Goal: Task Accomplishment & Management: Manage account settings

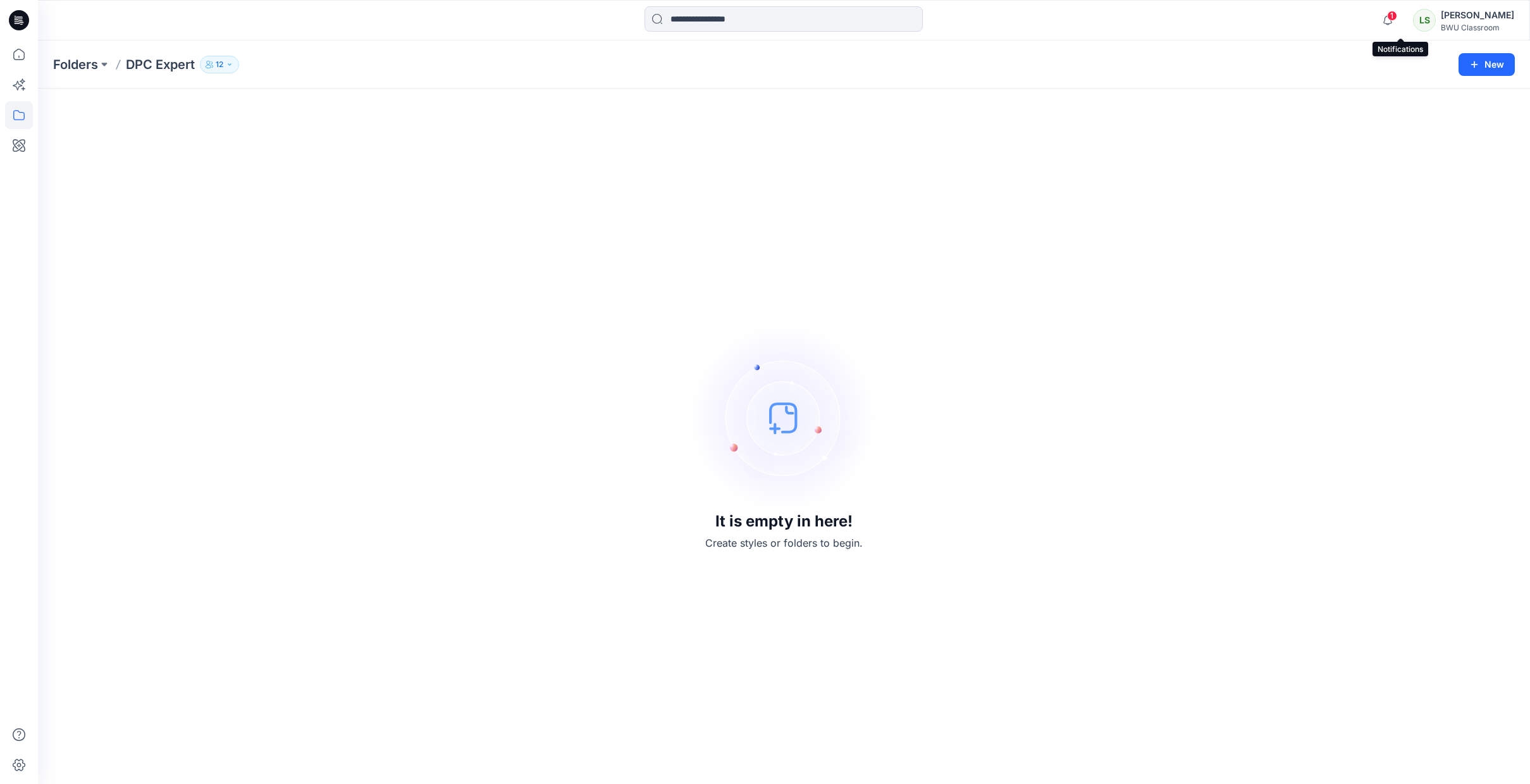
click at [1398, 11] on span "1" at bounding box center [1392, 15] width 10 height 10
click at [1438, 393] on div "It is empty in here! Create styles or folders to begin." at bounding box center [784, 436] width 1462 height 665
click at [1491, 10] on div "[PERSON_NAME]" at bounding box center [1477, 15] width 73 height 15
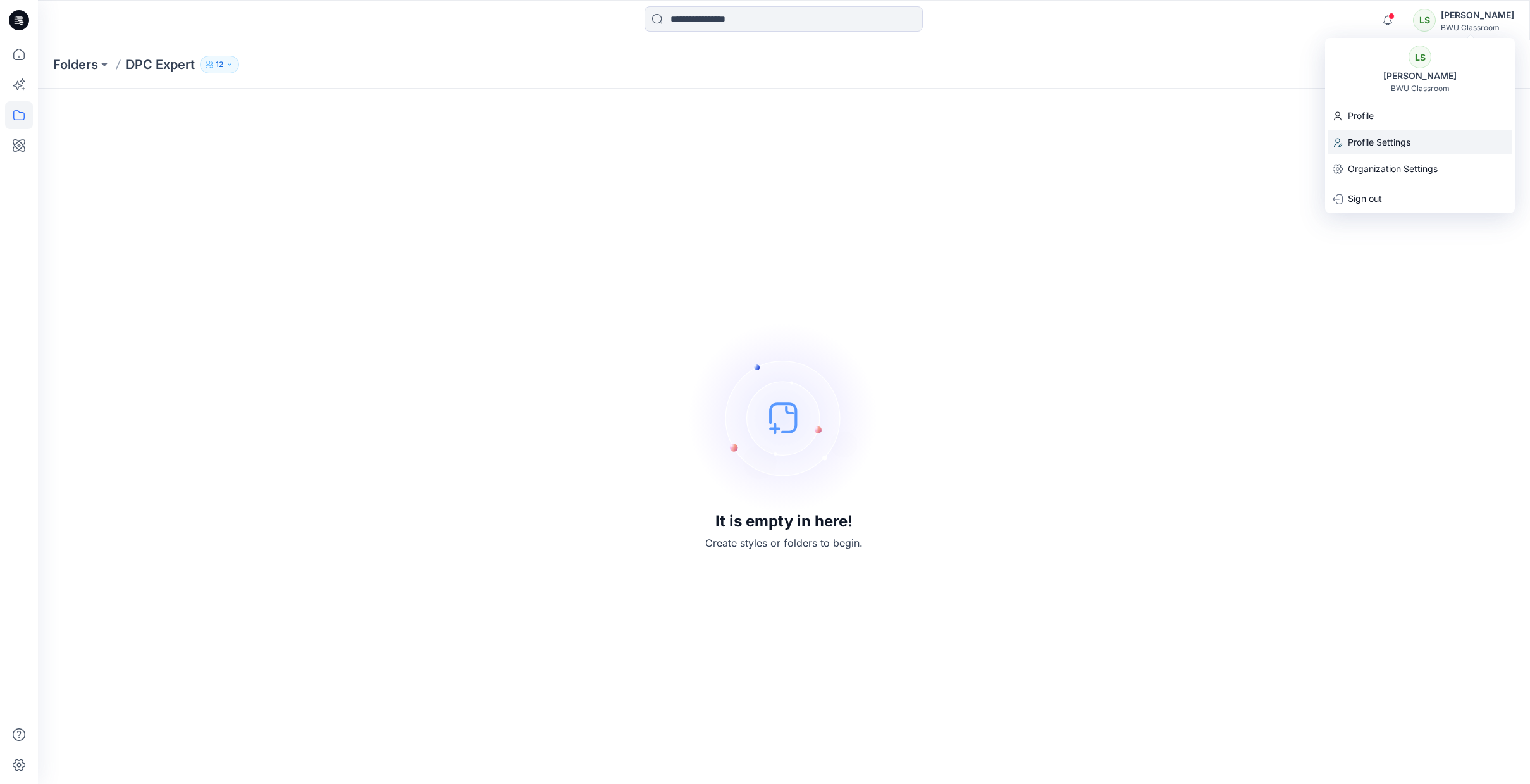
click at [1377, 138] on p "Profile Settings" at bounding box center [1379, 143] width 63 height 24
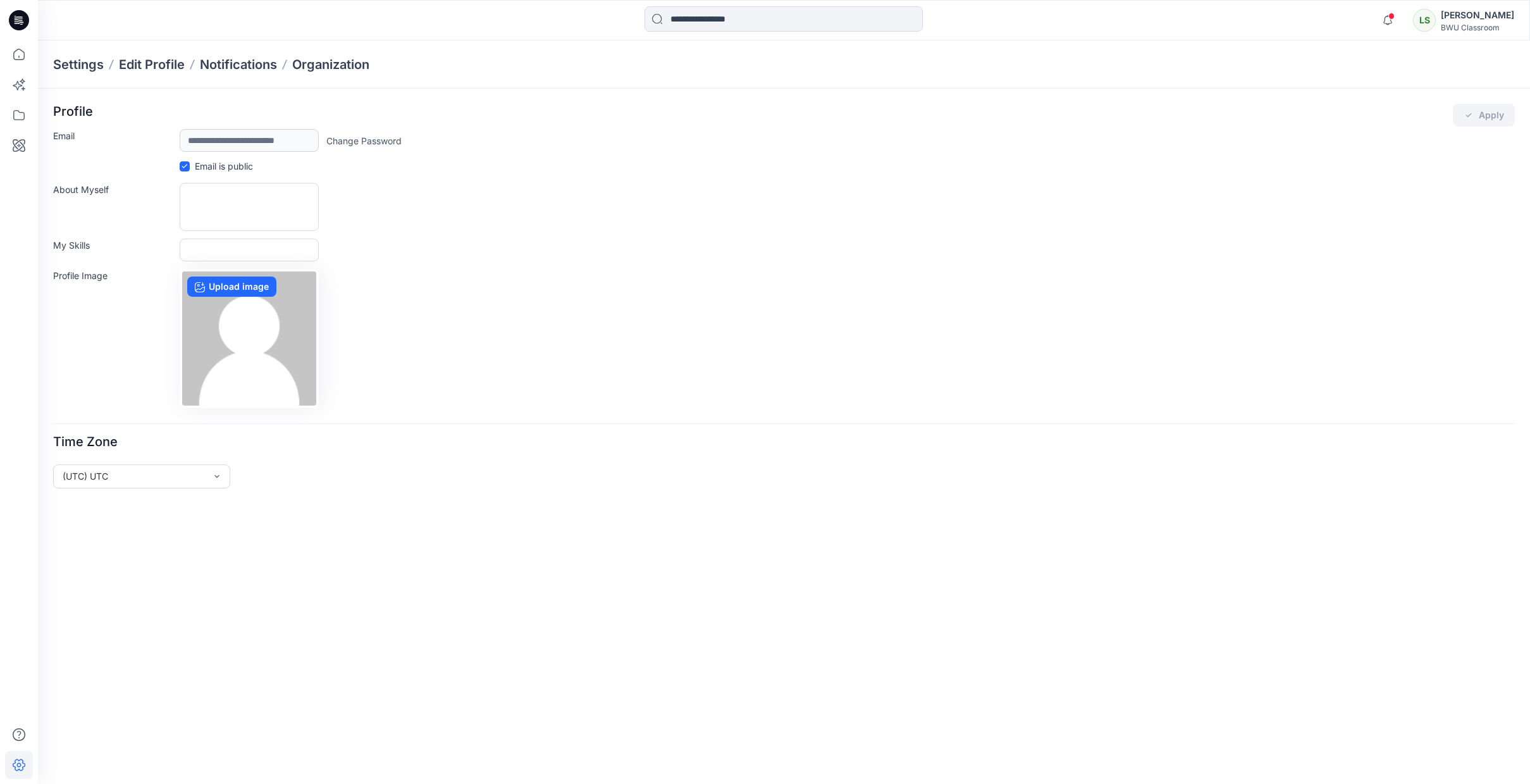
click at [391, 141] on link "Change Password" at bounding box center [364, 141] width 75 height 13
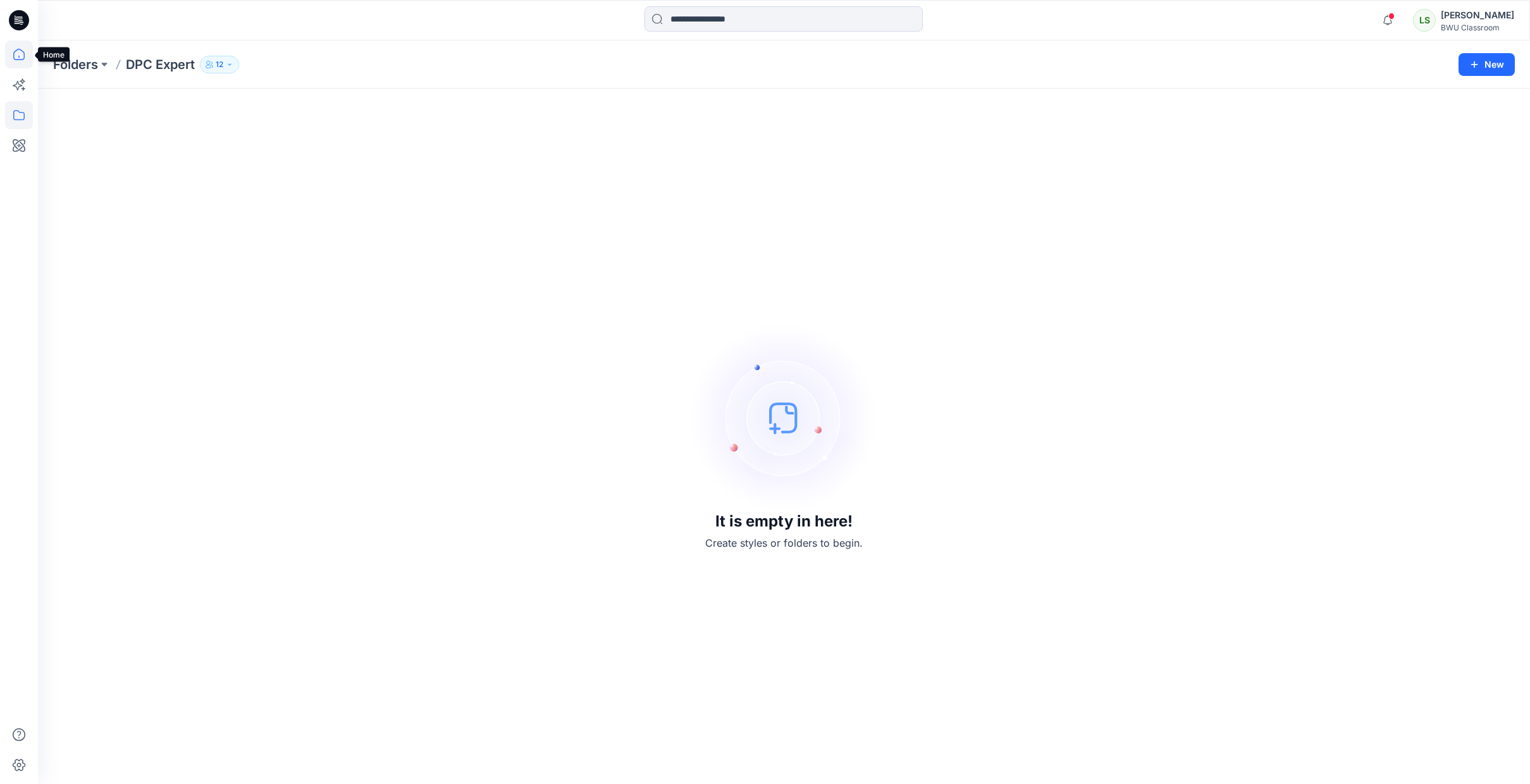
click at [21, 52] on icon at bounding box center [19, 54] width 28 height 28
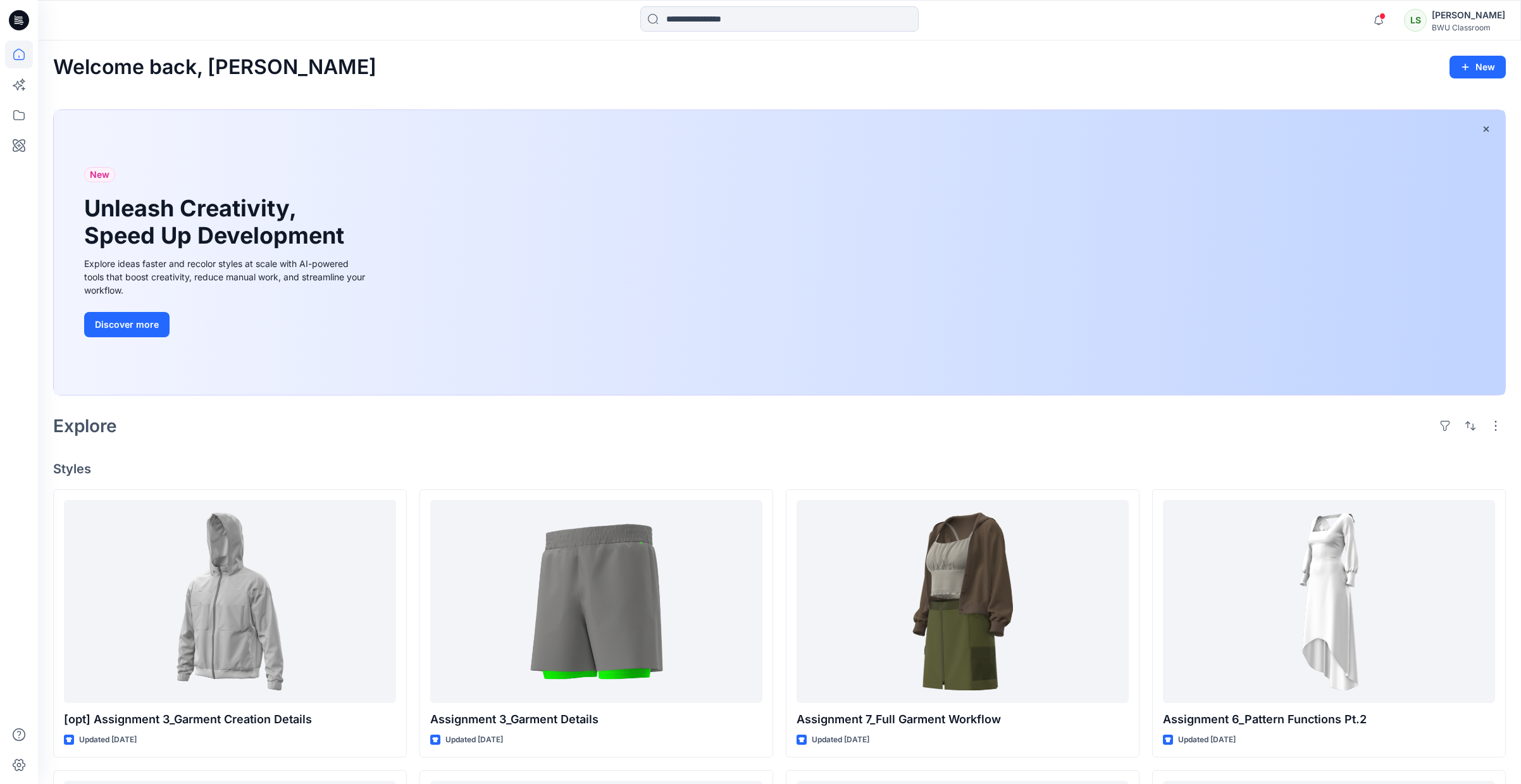
click at [1476, 23] on div "BWU Classroom" at bounding box center [1468, 27] width 73 height 9
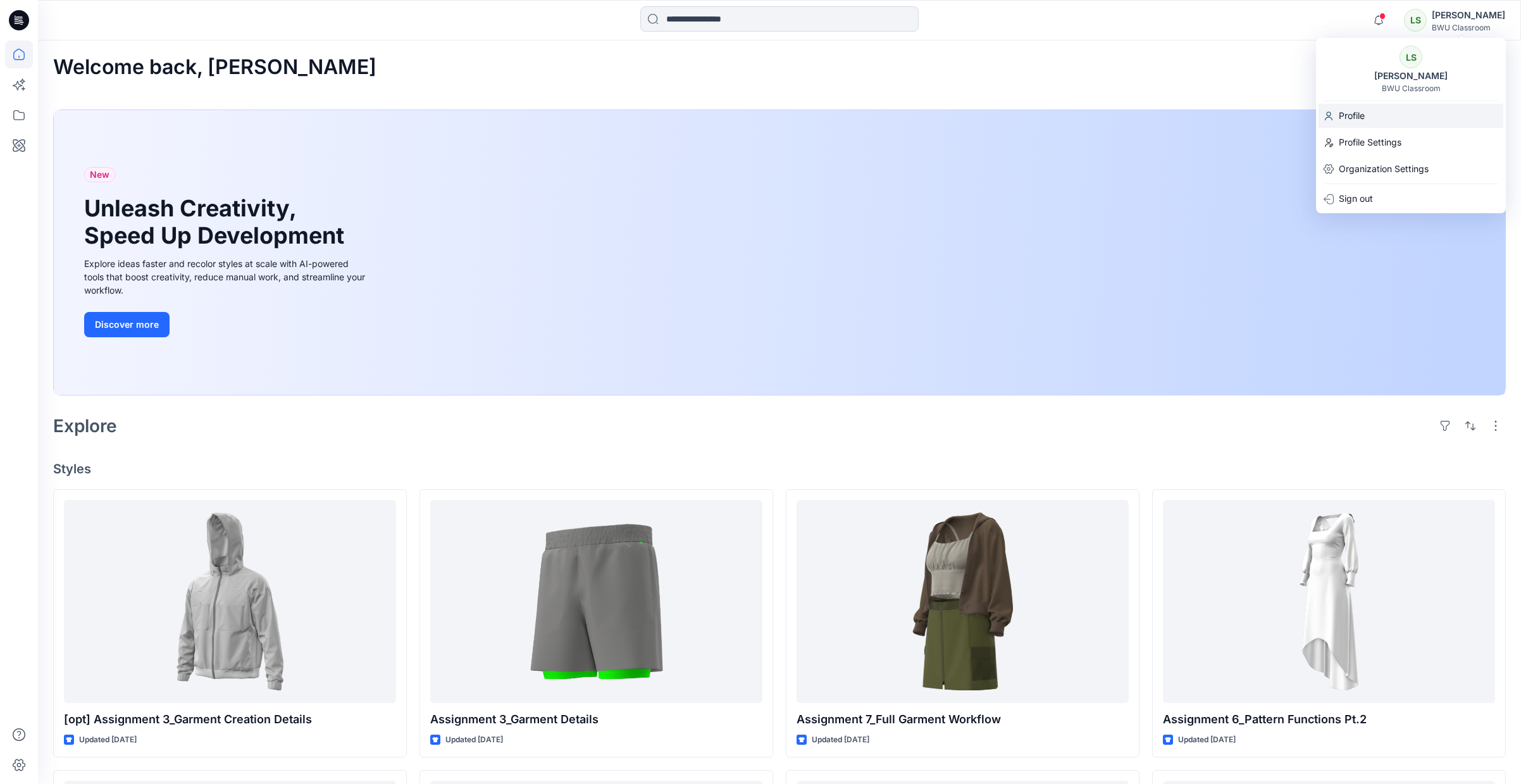
click at [1357, 106] on p "Profile" at bounding box center [1352, 115] width 26 height 24
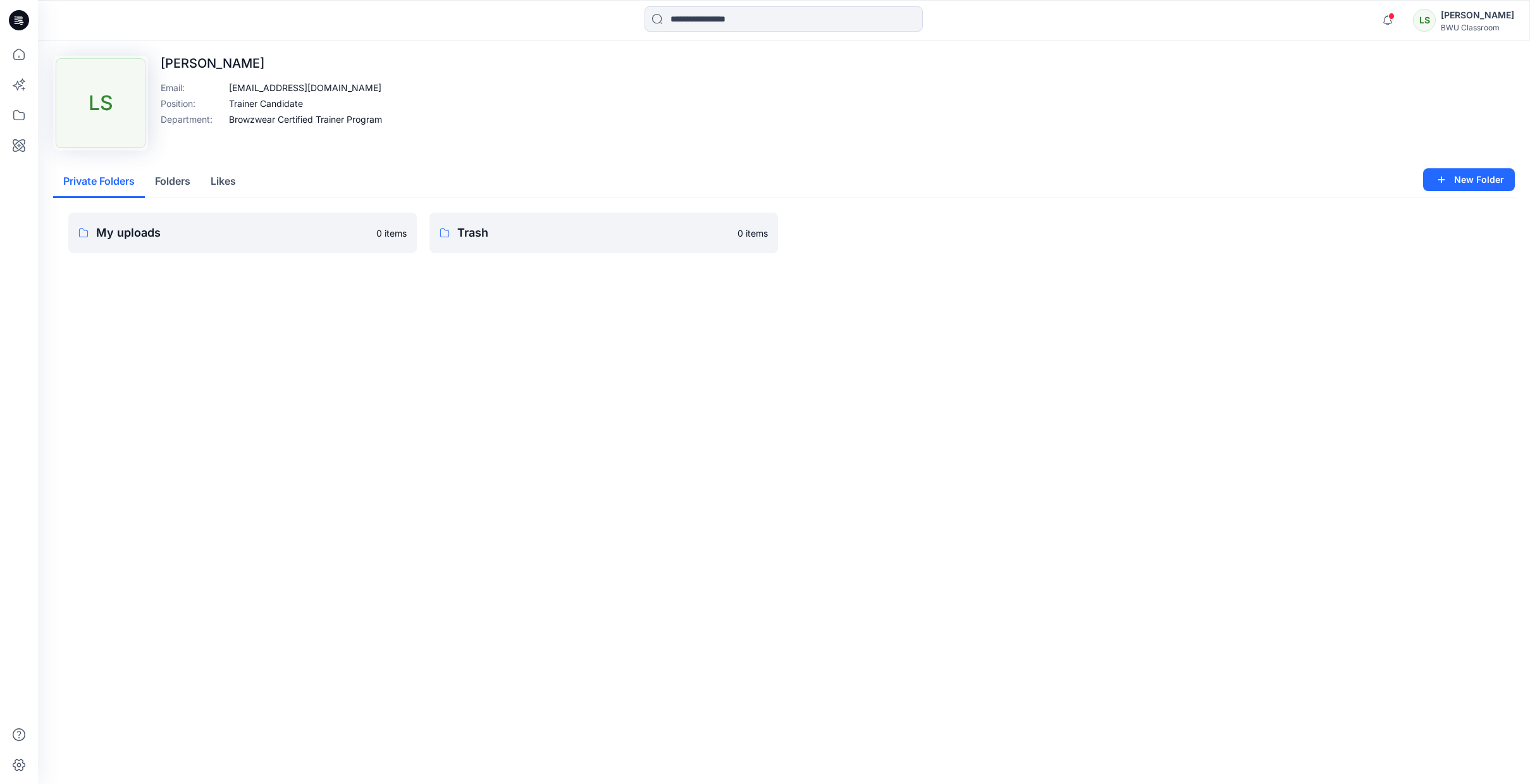
click at [1482, 7] on div "Notifications Rian Herzianty Binte Mohd Reduan has invited you to the Folder DP…" at bounding box center [1445, 21] width 139 height 28
click at [1483, 16] on div "[PERSON_NAME]" at bounding box center [1477, 15] width 73 height 15
click at [1387, 189] on div "Sign out" at bounding box center [1420, 199] width 185 height 24
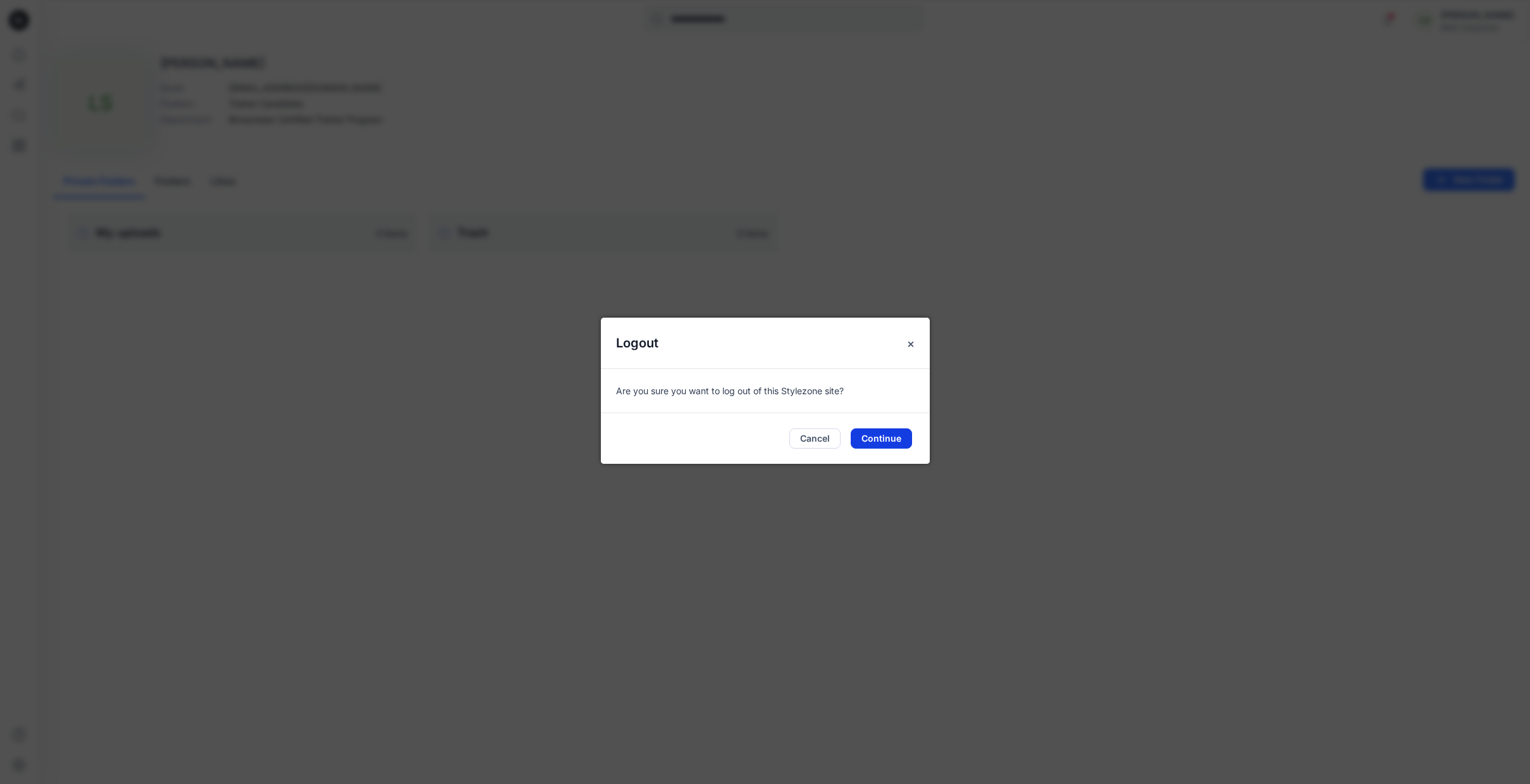
click at [858, 436] on button "Continue" at bounding box center [881, 438] width 61 height 21
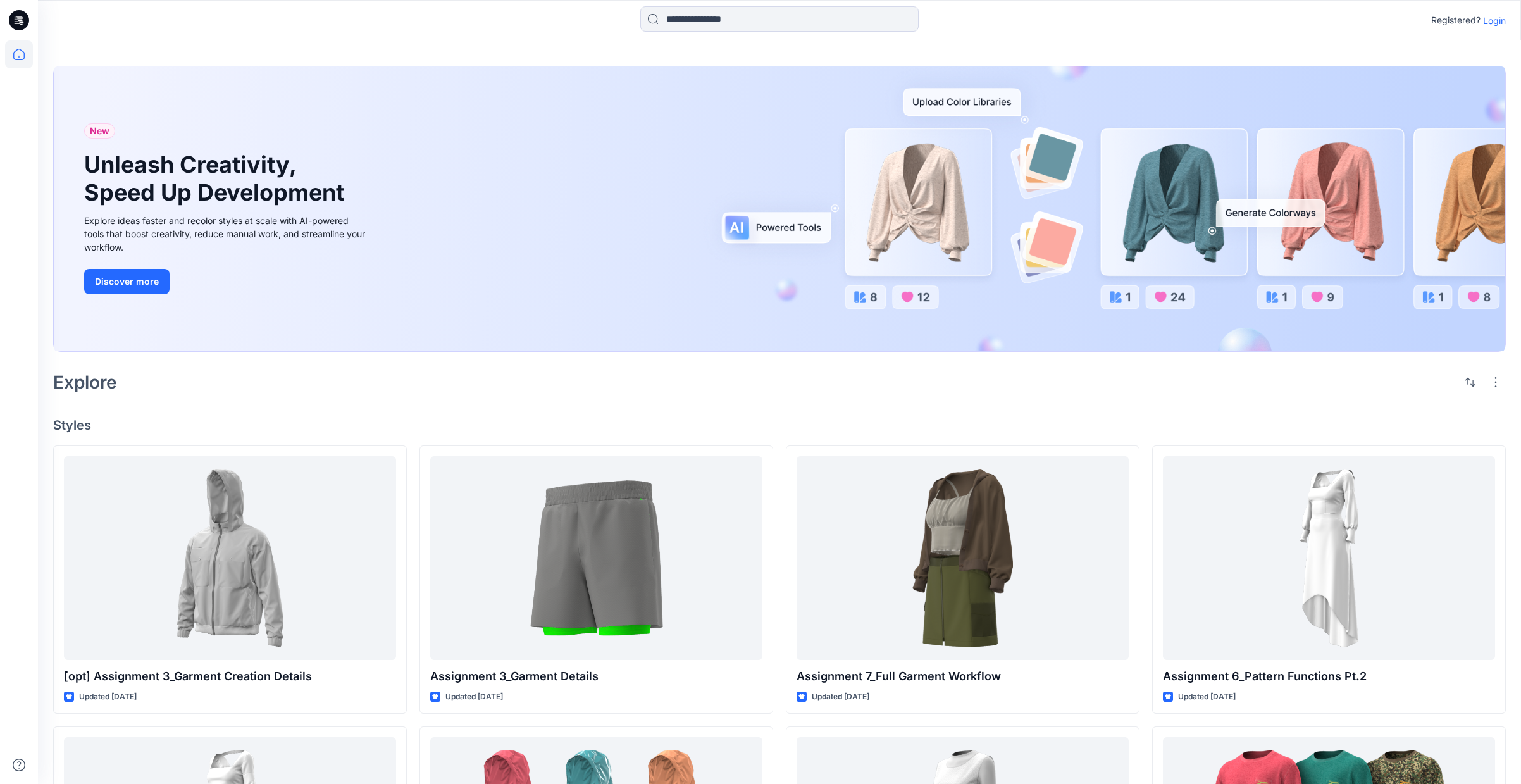
click at [1493, 18] on p "Login" at bounding box center [1495, 21] width 23 height 13
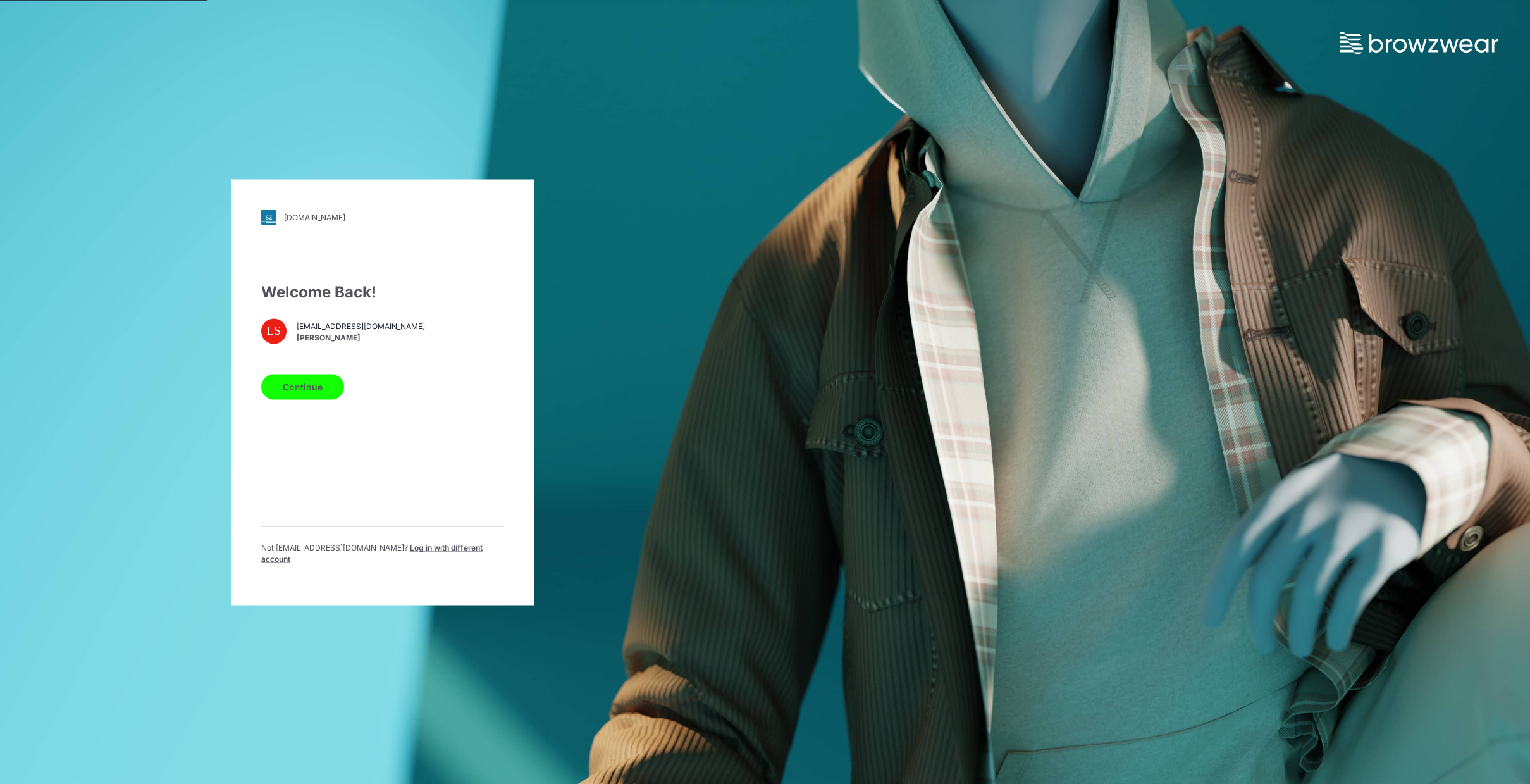
click at [291, 387] on button "Continue" at bounding box center [302, 386] width 83 height 25
